Goal: Task Accomplishment & Management: Use online tool/utility

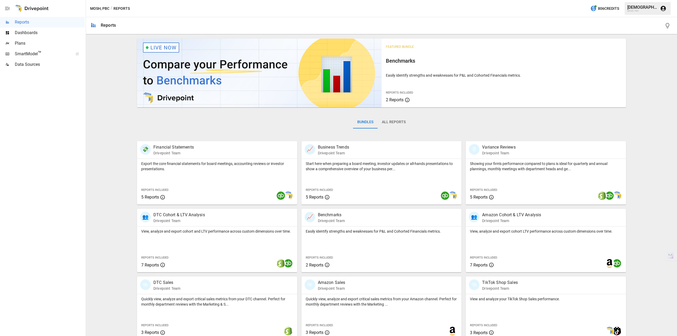
click at [46, 36] on div "Dashboards" at bounding box center [42, 32] width 85 height 11
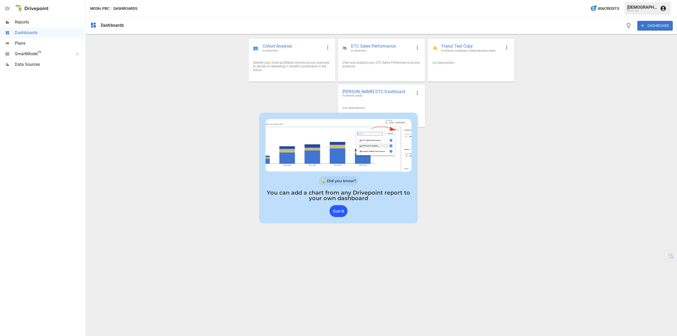
click at [337, 210] on div "Got it" at bounding box center [338, 211] width 18 height 12
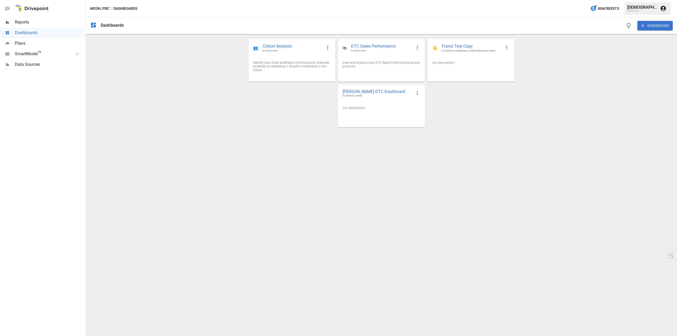
click at [17, 25] on span "Reports" at bounding box center [50, 22] width 70 height 6
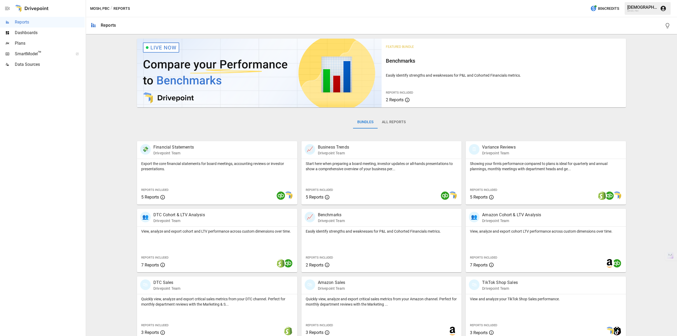
click at [10, 10] on icon "button" at bounding box center [7, 8] width 6 height 6
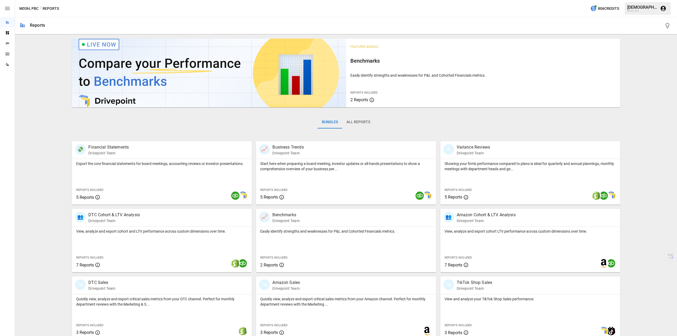
click at [10, 10] on icon "button" at bounding box center [7, 8] width 5 height 3
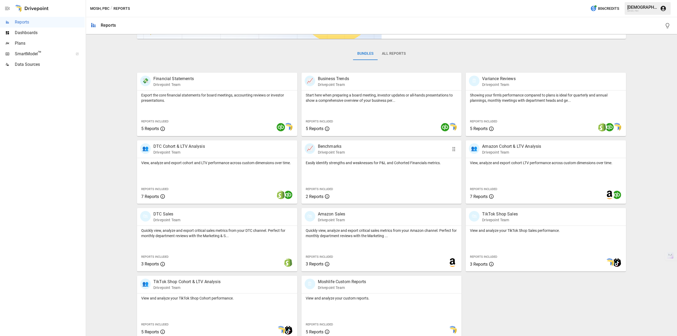
scroll to position [73, 0]
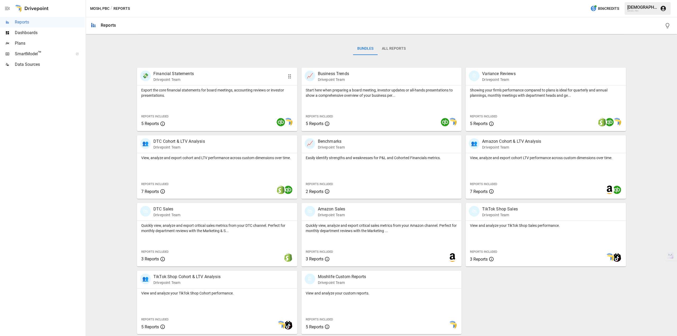
click at [174, 107] on div "Export the core financial statements for board meetings, accounting reviews or …" at bounding box center [217, 108] width 160 height 46
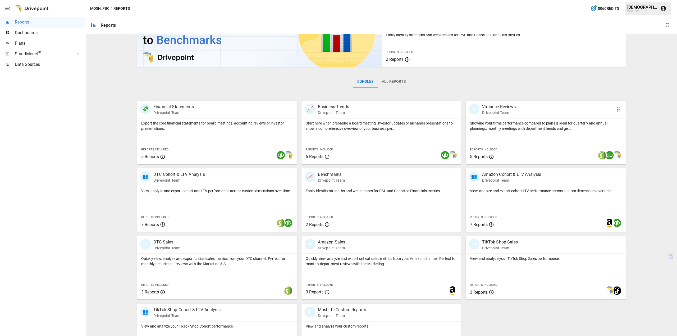
scroll to position [73, 0]
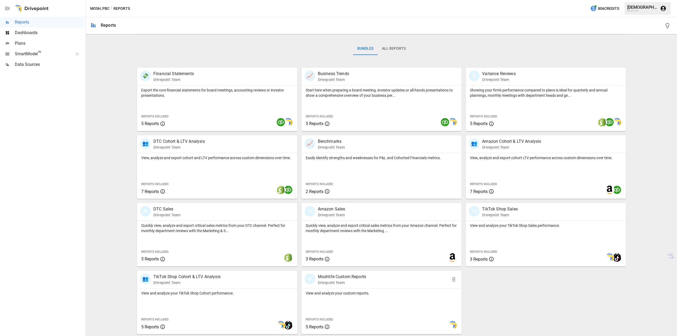
click at [327, 278] on p "Moshlife Custom Reports" at bounding box center [342, 277] width 48 height 6
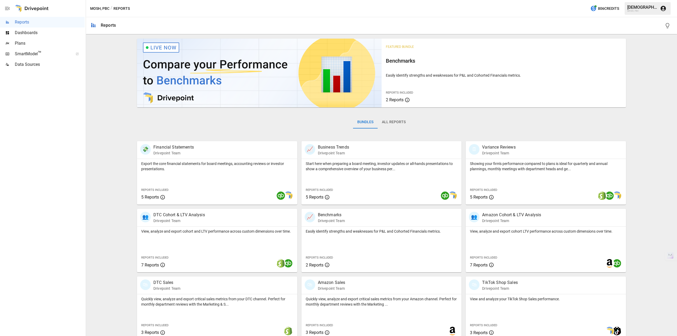
click at [396, 124] on button "All Reports" at bounding box center [393, 122] width 32 height 13
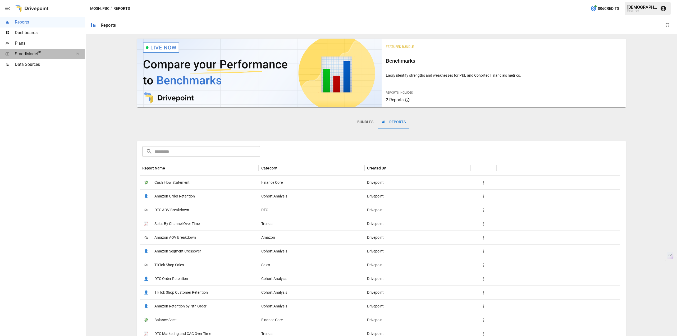
click at [37, 53] on span "SmartModel ™" at bounding box center [42, 54] width 55 height 6
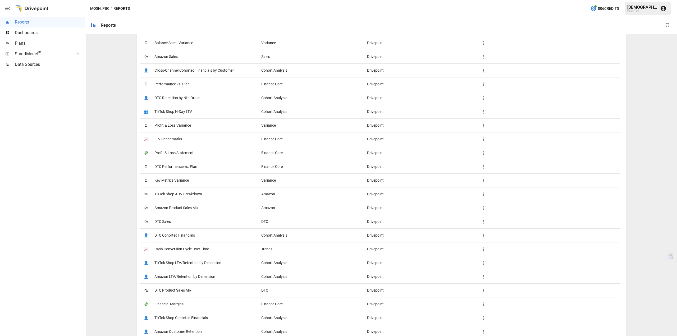
scroll to position [371, 0]
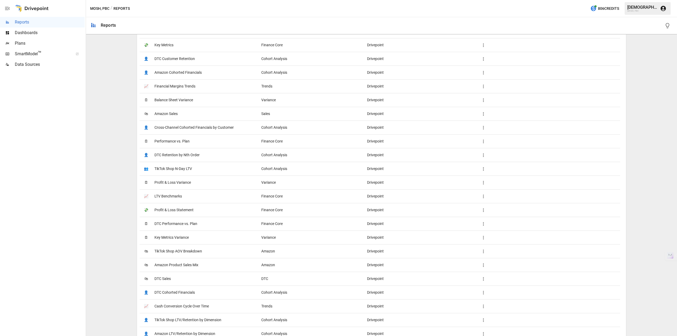
click at [176, 142] on span "Performance vs. Plan" at bounding box center [171, 141] width 35 height 13
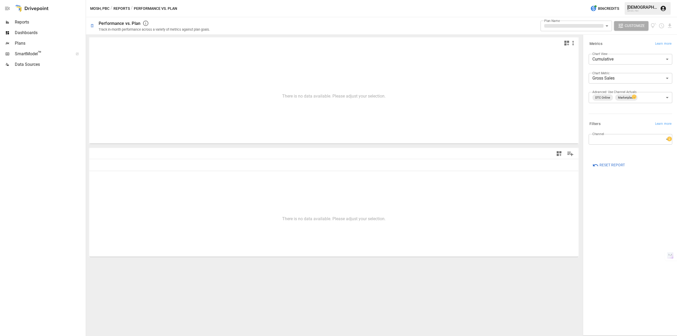
type input "**********"
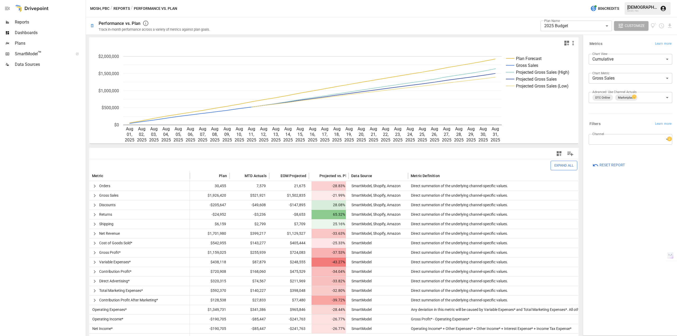
click at [649, 0] on body "**********" at bounding box center [338, 0] width 677 height 0
click at [649, 139] on div at bounding box center [338, 168] width 677 height 336
click at [646, 125] on div "Filters Learn more" at bounding box center [630, 123] width 84 height 7
click at [32, 64] on span "Data Sources" at bounding box center [50, 64] width 70 height 6
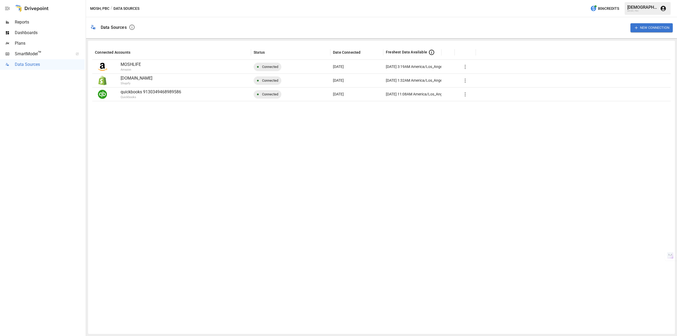
click at [23, 44] on span "Plans" at bounding box center [50, 43] width 70 height 6
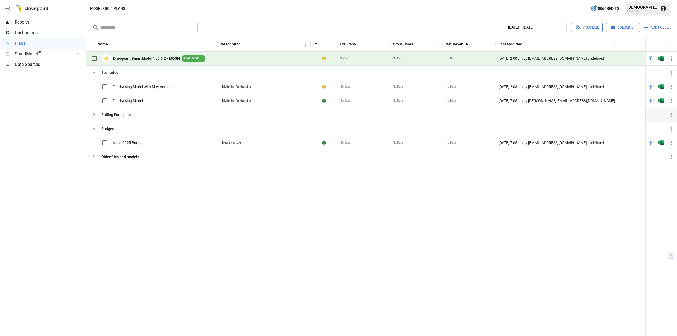
click at [96, 114] on icon "button" at bounding box center [94, 115] width 6 height 6
click at [95, 158] on icon "button" at bounding box center [94, 157] width 6 height 6
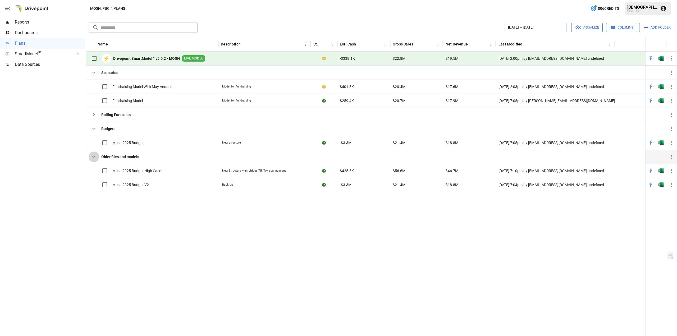
click at [95, 155] on icon "button" at bounding box center [94, 157] width 6 height 6
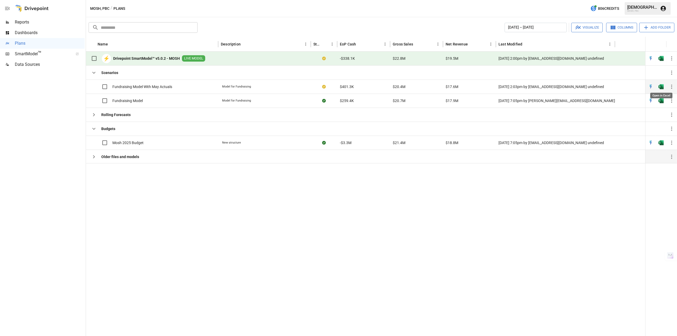
click at [662, 86] on img "Open in Excel" at bounding box center [660, 86] width 5 height 5
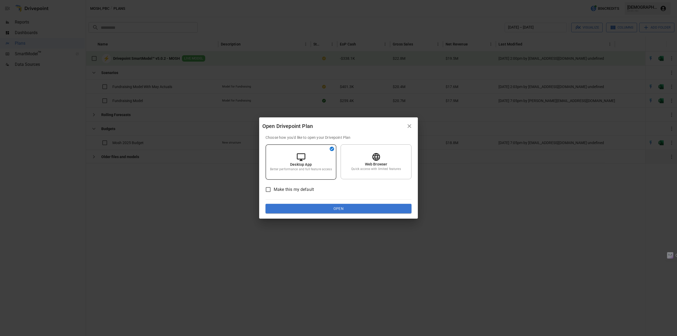
click at [349, 207] on button "Open" at bounding box center [338, 209] width 146 height 10
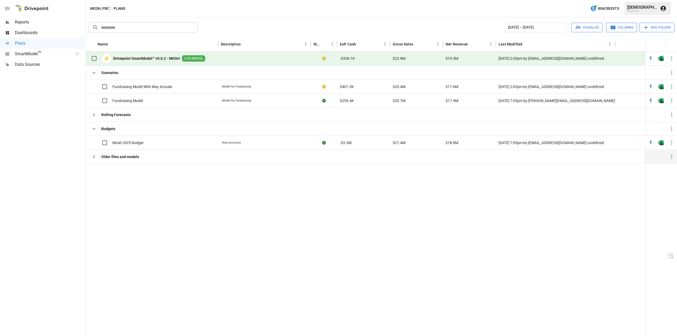
click at [255, 229] on div at bounding box center [365, 249] width 559 height 173
